Goal: Find specific page/section: Find specific page/section

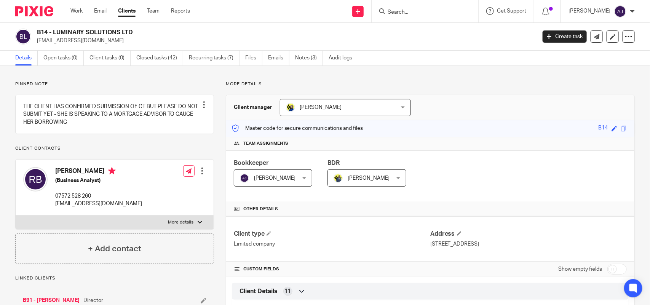
scroll to position [496, 0]
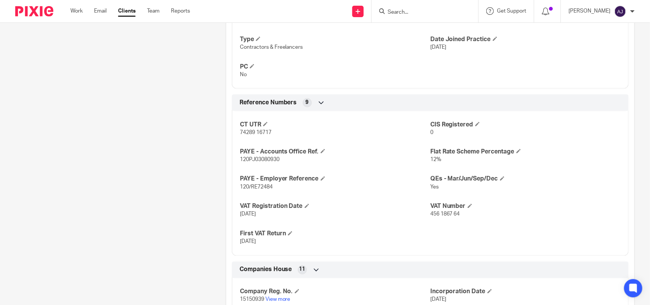
click at [425, 8] on form at bounding box center [427, 11] width 81 height 10
click at [404, 16] on div at bounding box center [425, 11] width 107 height 22
click at [406, 11] on input "Search" at bounding box center [421, 12] width 69 height 7
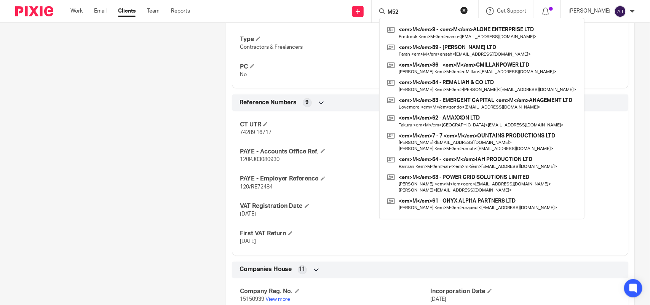
type input "M52"
click button "submit" at bounding box center [0, 0] width 0 height 0
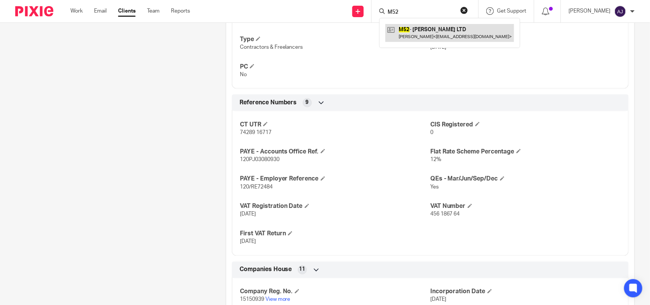
click at [456, 31] on link at bounding box center [449, 33] width 129 height 18
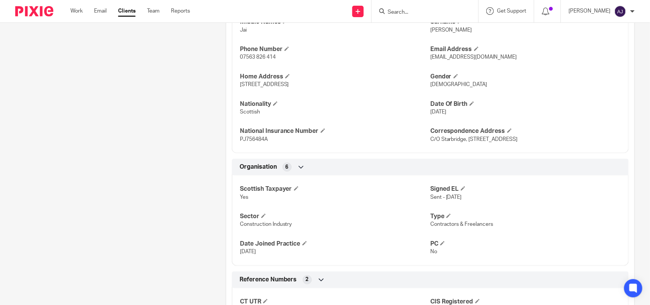
scroll to position [333, 0]
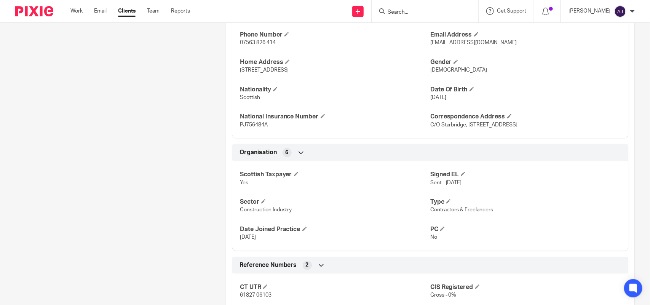
drag, startPoint x: 418, startPoint y: 96, endPoint x: 458, endPoint y: 99, distance: 40.1
click at [458, 99] on div "Title Mr Forename Ethan Middle Names Jai Surname Murray Phone Number 07563 826 …" at bounding box center [430, 50] width 397 height 178
click at [458, 99] on p "25 Feb 2004" at bounding box center [525, 98] width 190 height 8
drag, startPoint x: 456, startPoint y: 100, endPoint x: 418, endPoint y: 96, distance: 37.9
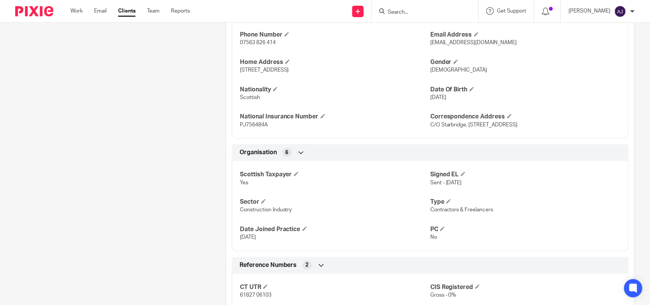
click at [418, 96] on div "Title Mr Forename Ethan Middle Names Jai Surname Murray Phone Number 07563 826 …" at bounding box center [430, 50] width 397 height 178
drag, startPoint x: 415, startPoint y: 98, endPoint x: 410, endPoint y: 99, distance: 5.3
click at [414, 98] on p "Scottish" at bounding box center [335, 98] width 190 height 8
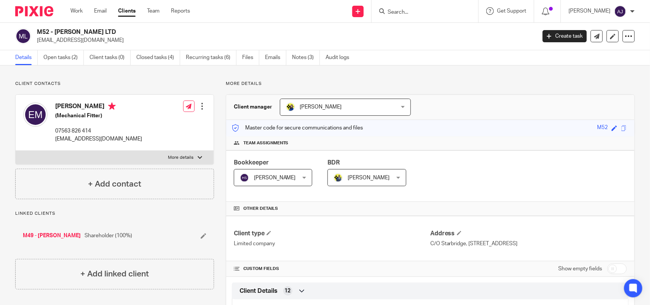
scroll to position [0, 0]
click at [454, 10] on input "Search" at bounding box center [421, 12] width 69 height 7
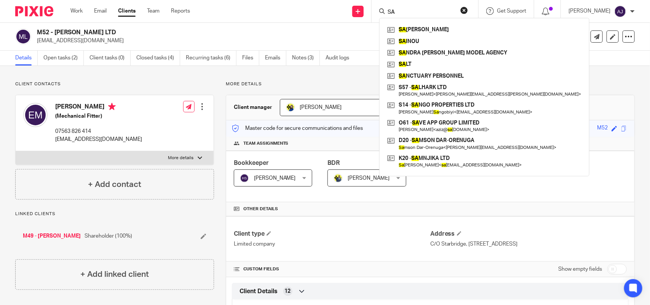
type input "S"
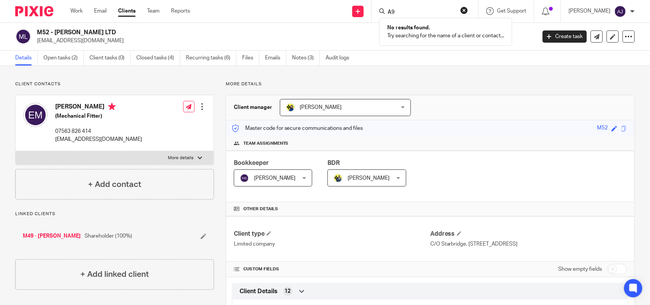
type input "A"
type input "M52"
click at [427, 11] on input "M52" at bounding box center [421, 12] width 69 height 7
click at [453, 25] on link at bounding box center [449, 33] width 129 height 18
click at [403, 12] on input "Search" at bounding box center [421, 12] width 69 height 7
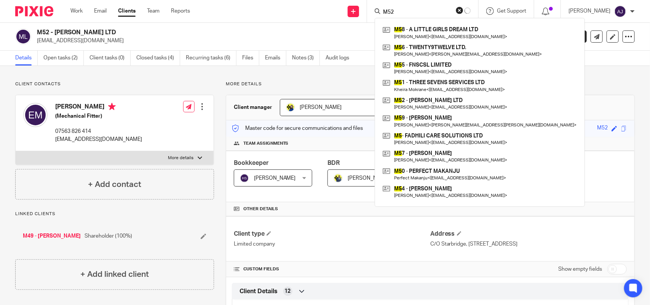
type input "M52"
click button "submit" at bounding box center [0, 0] width 0 height 0
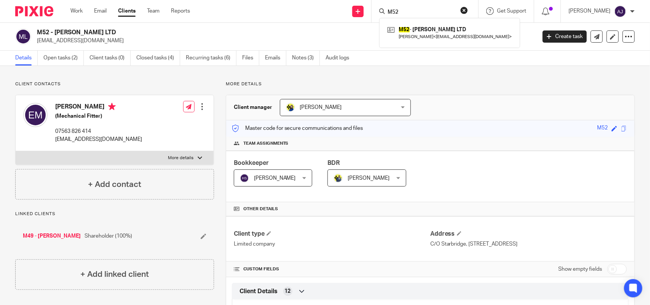
click at [414, 12] on input "M52" at bounding box center [421, 12] width 69 height 7
click at [399, 9] on input "Search" at bounding box center [421, 12] width 69 height 7
click button "submit" at bounding box center [0, 0] width 0 height 0
click at [415, 11] on input "A95" at bounding box center [421, 12] width 69 height 7
type input "A95a"
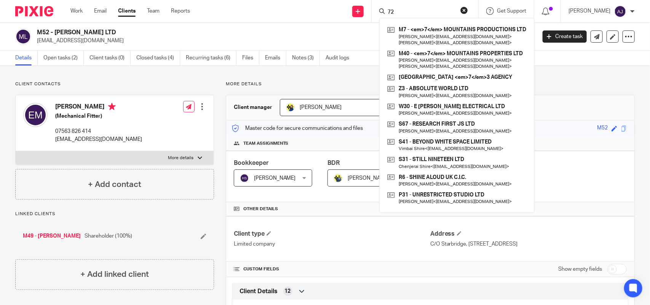
type input "720"
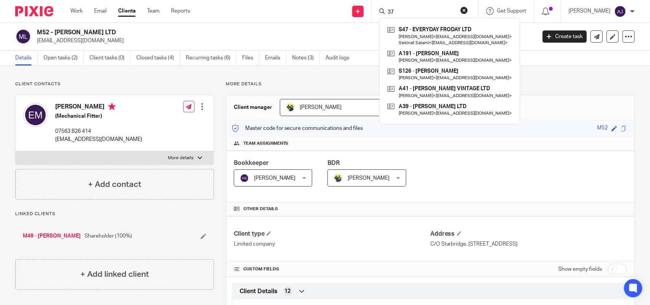
type input "3"
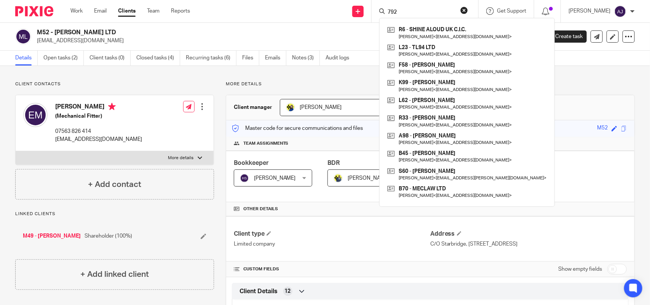
click button "submit" at bounding box center [0, 0] width 0 height 0
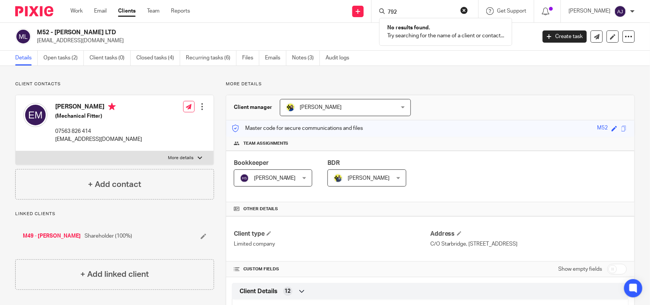
click at [416, 12] on input "792" at bounding box center [421, 12] width 69 height 7
type input "7"
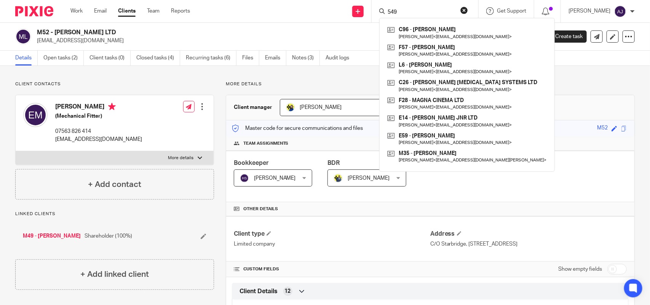
type input "549"
